Goal: Task Accomplishment & Management: Use online tool/utility

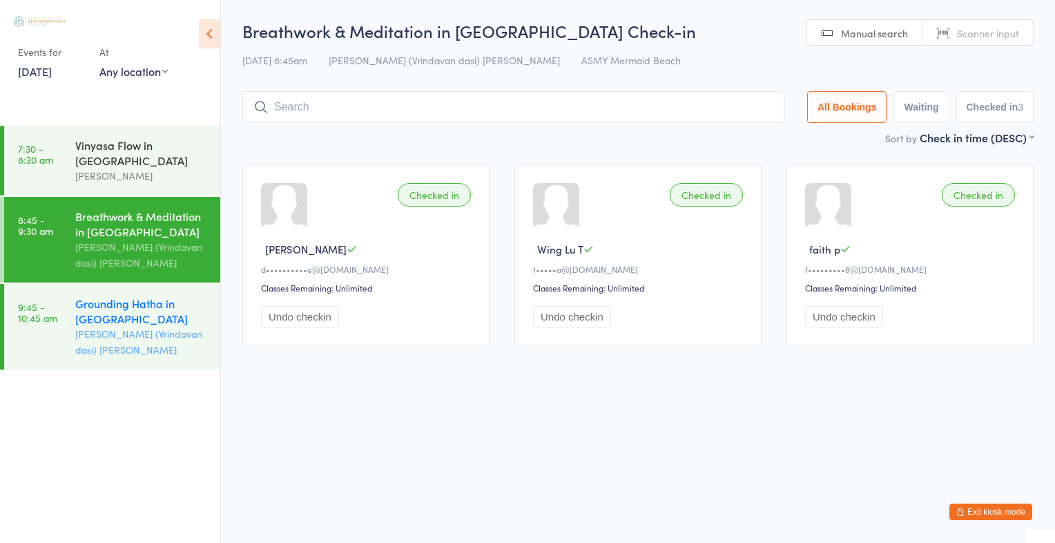
click at [135, 305] on div "Grounding Hatha in [GEOGRAPHIC_DATA]" at bounding box center [141, 310] width 133 height 30
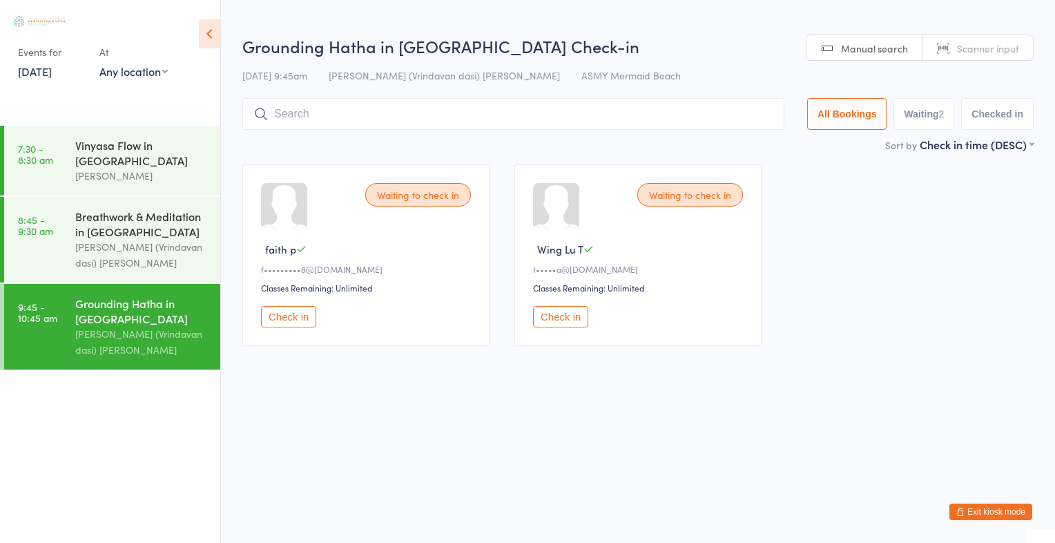
click at [966, 43] on span "Scanner input" at bounding box center [988, 48] width 62 height 14
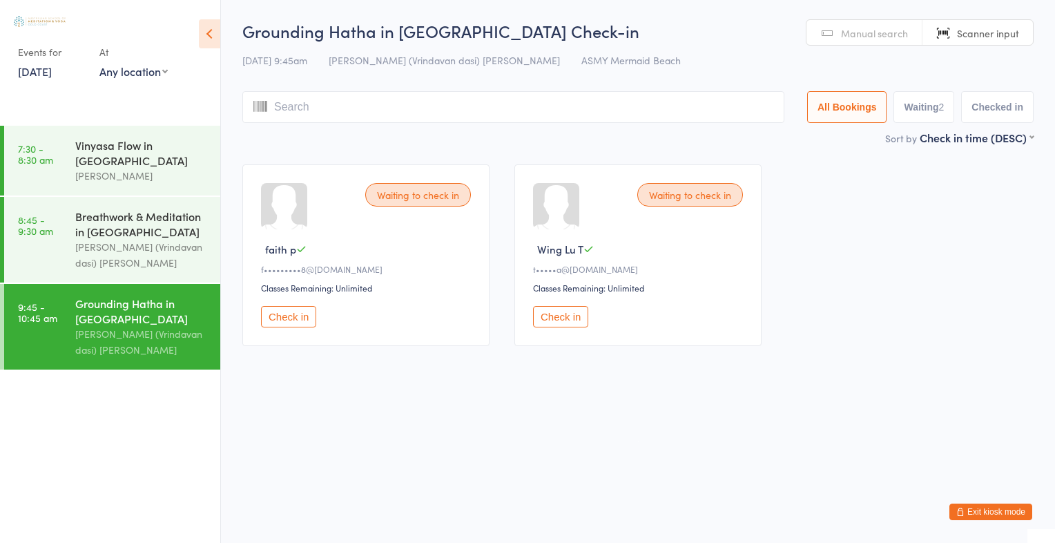
click at [280, 104] on input "search" at bounding box center [513, 107] width 542 height 32
type input "2826"
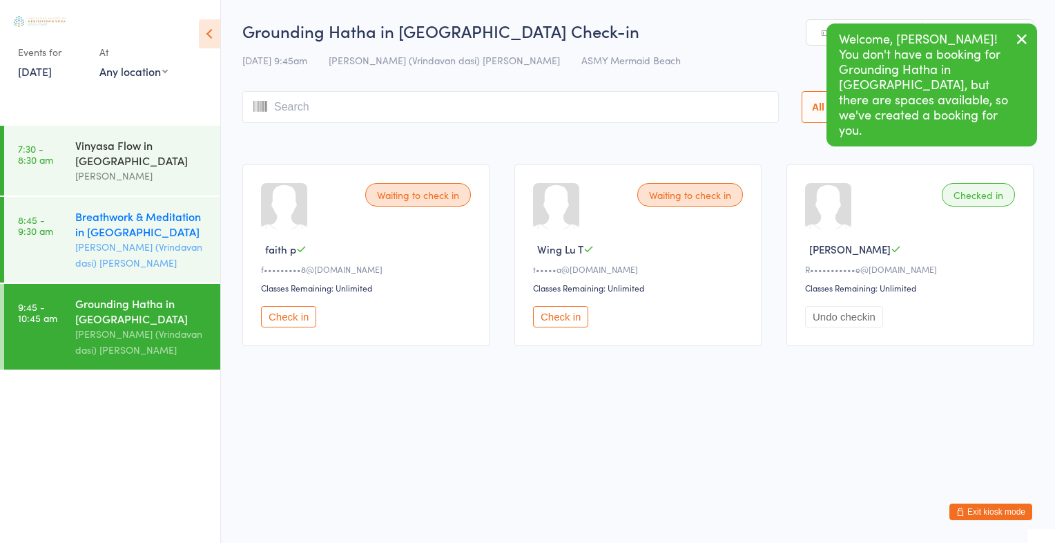
click at [132, 231] on div "Breathwork & Meditation in [GEOGRAPHIC_DATA]" at bounding box center [141, 223] width 133 height 30
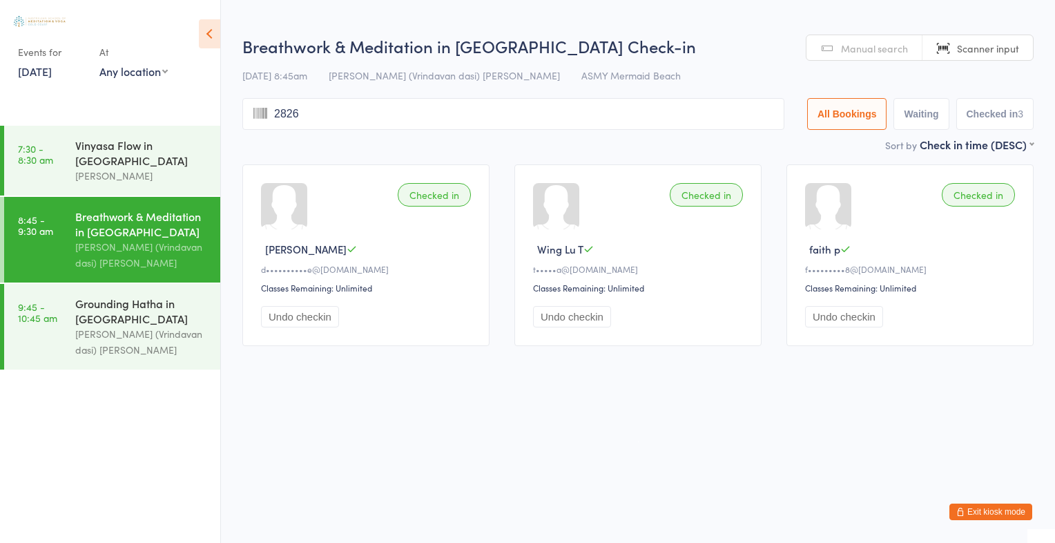
type input "2826"
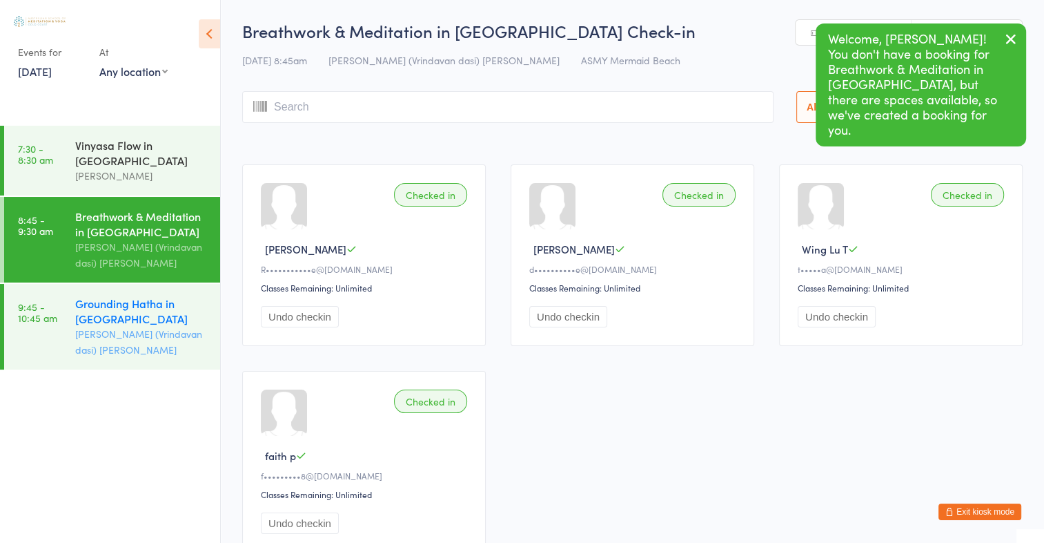
click at [118, 322] on div "Grounding Hatha in [GEOGRAPHIC_DATA]" at bounding box center [141, 310] width 133 height 30
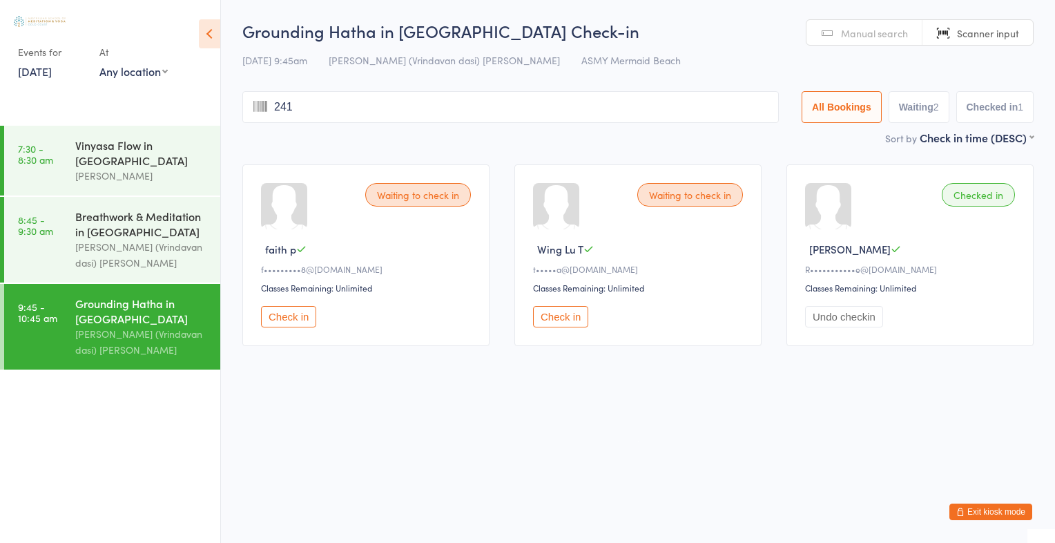
type input "2418"
type input "2185"
click at [244, 240] on div "Waiting to check in faith p f•••••••••8@[DOMAIN_NAME] Classes Remaining: Unlimi…" at bounding box center [365, 255] width 247 height 182
click at [290, 106] on input "search" at bounding box center [510, 107] width 536 height 32
type input "2185"
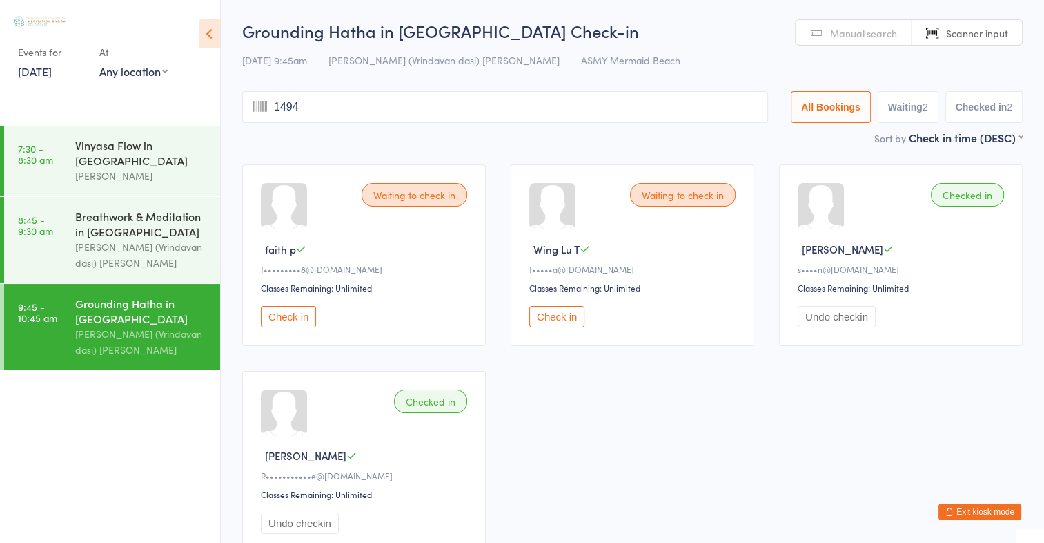
type input "1494"
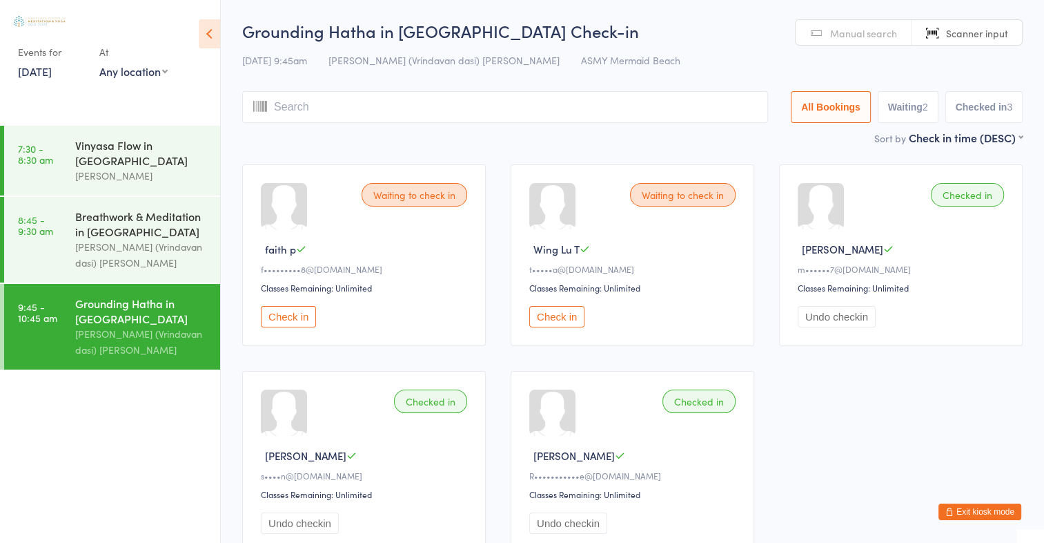
click at [291, 320] on button "Check in" at bounding box center [288, 316] width 55 height 21
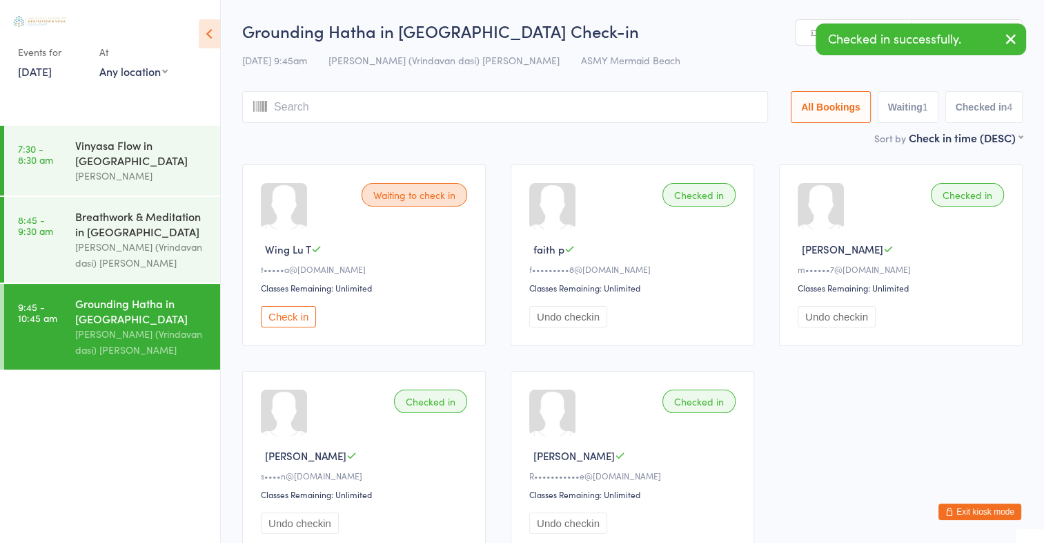
click at [289, 318] on button "Check in" at bounding box center [288, 316] width 55 height 21
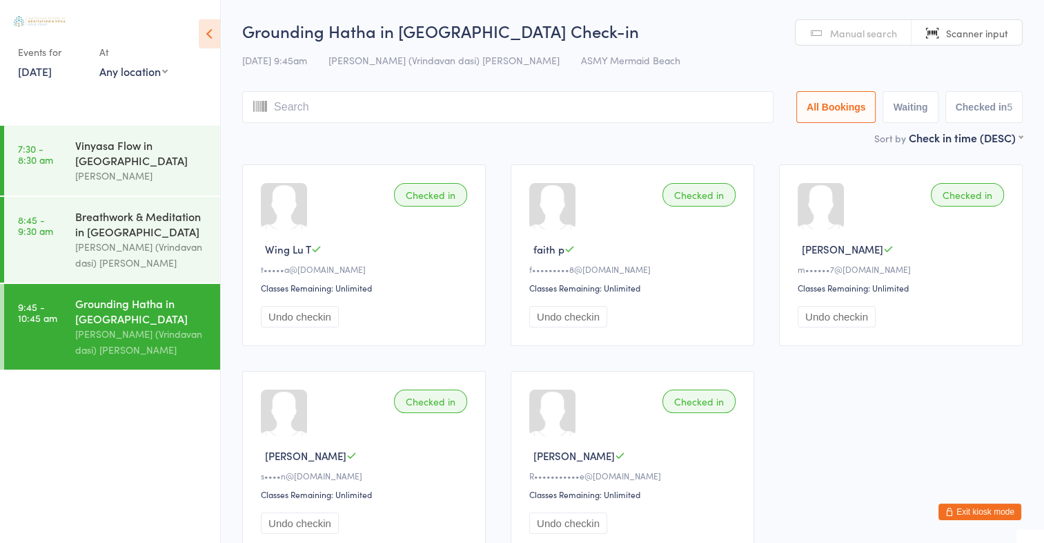
click at [836, 37] on span "Manual search" at bounding box center [863, 33] width 67 height 14
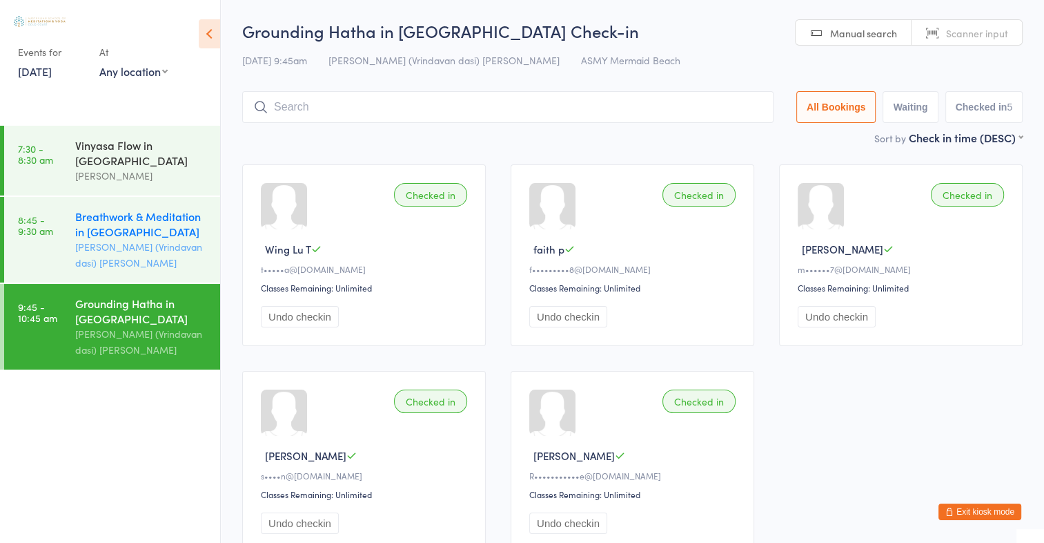
click at [123, 229] on div "Breathwork & Meditation in [GEOGRAPHIC_DATA]" at bounding box center [141, 223] width 133 height 30
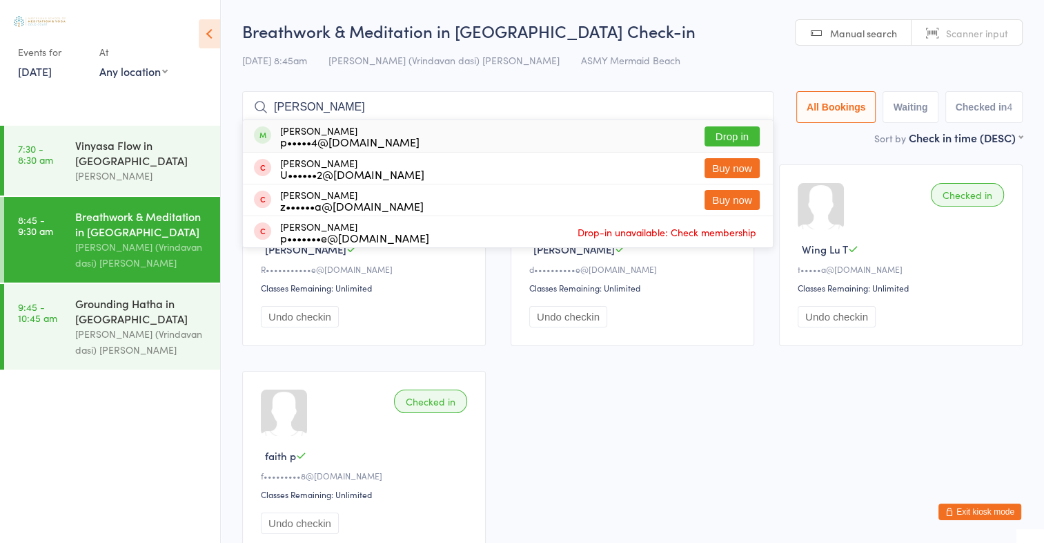
type input "[PERSON_NAME]"
click at [718, 139] on button "Drop in" at bounding box center [732, 136] width 55 height 20
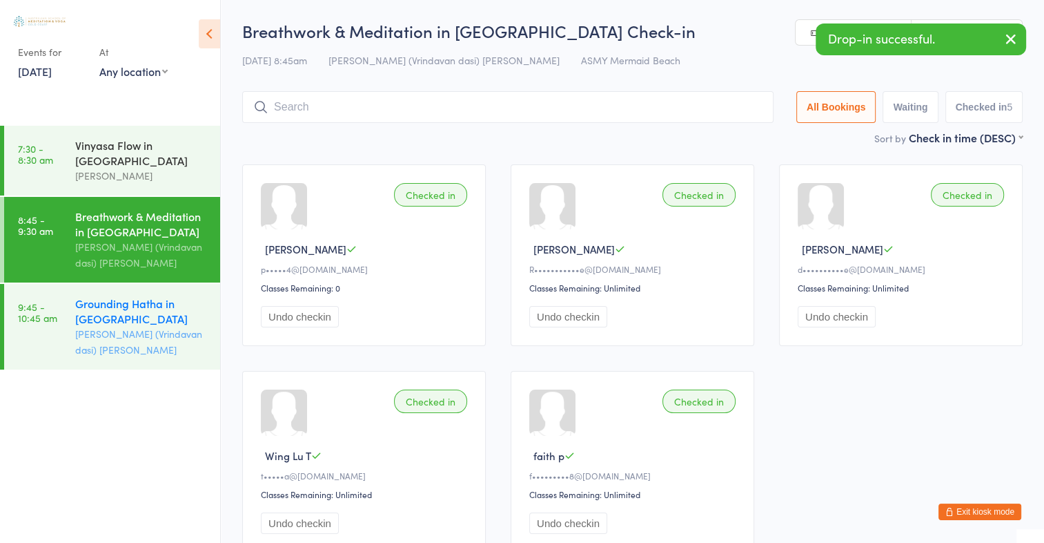
click at [153, 309] on div "Grounding Hatha in [GEOGRAPHIC_DATA]" at bounding box center [141, 310] width 133 height 30
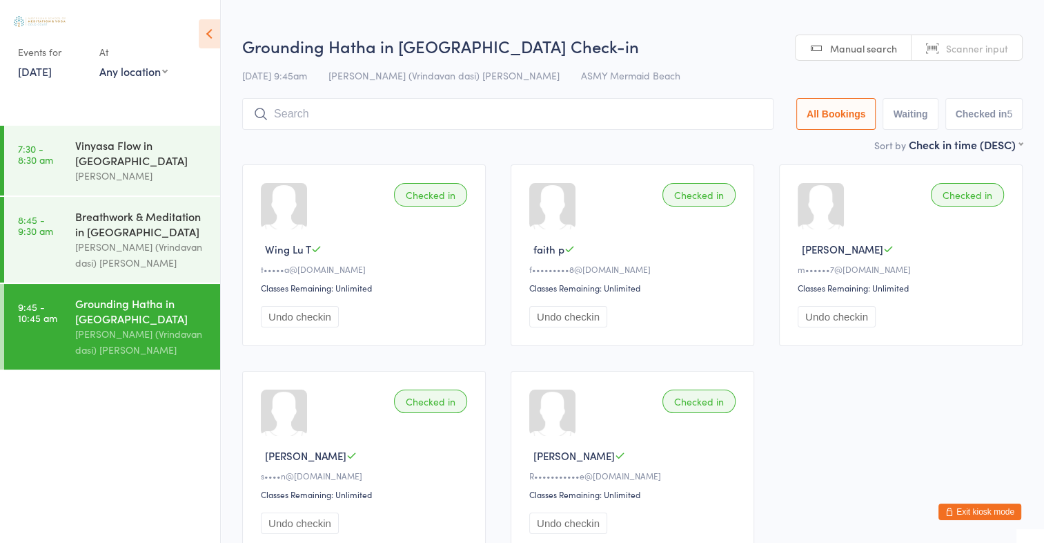
click at [1007, 46] on span "Scanner input" at bounding box center [977, 48] width 62 height 14
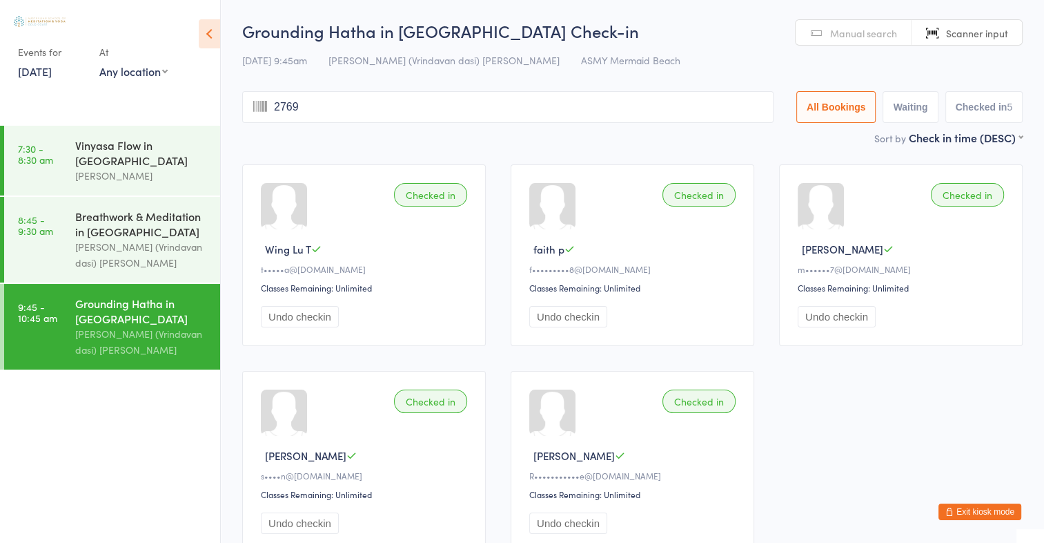
type input "2769"
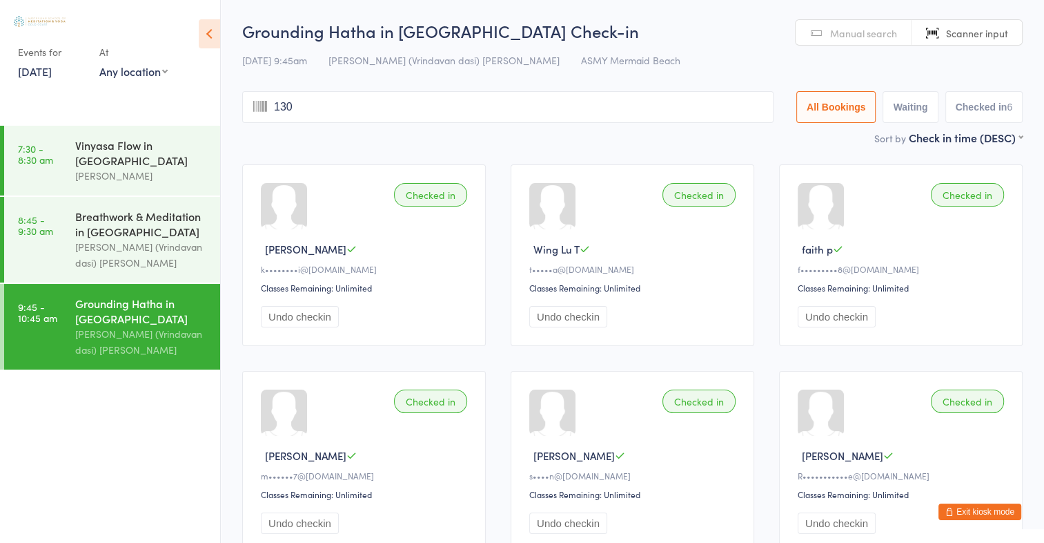
type input "1308"
type input "2015"
